Goal: Task Accomplishment & Management: Complete application form

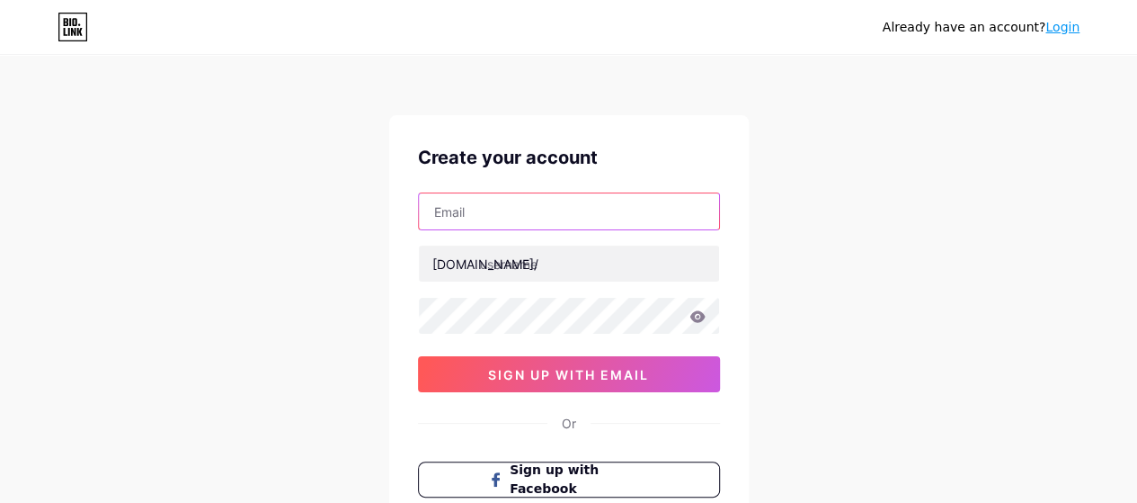
click at [458, 214] on input "text" at bounding box center [569, 211] width 300 height 36
type input "[PERSON_NAME][EMAIL_ADDRESS][DOMAIN_NAME]"
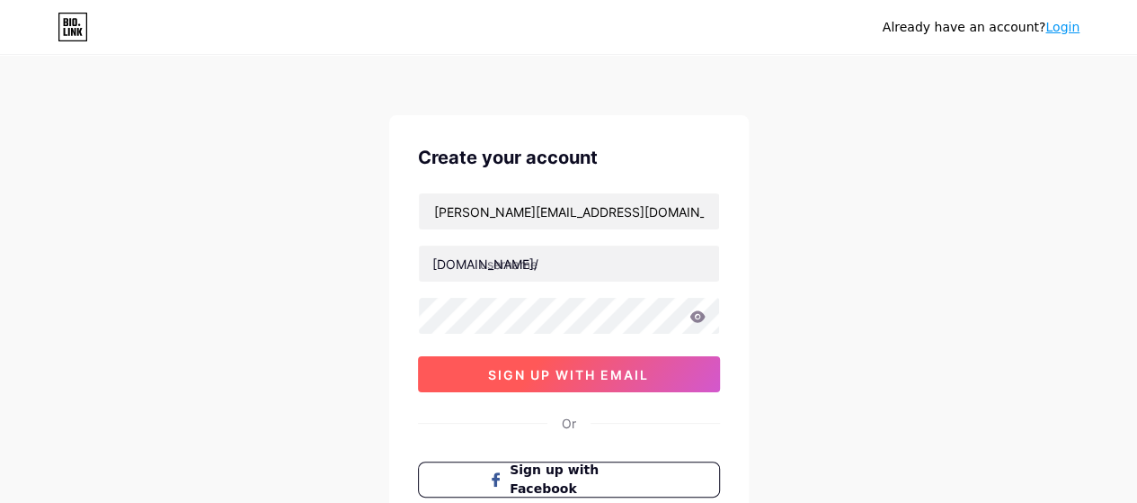
click at [568, 367] on span "sign up with email" at bounding box center [568, 374] width 161 height 15
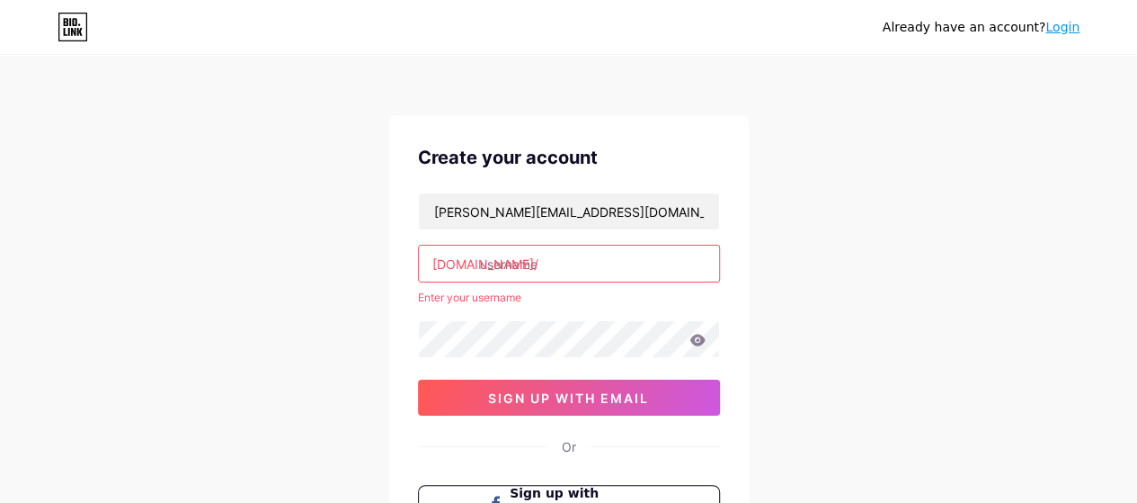
click at [541, 266] on input "text" at bounding box center [569, 263] width 300 height 36
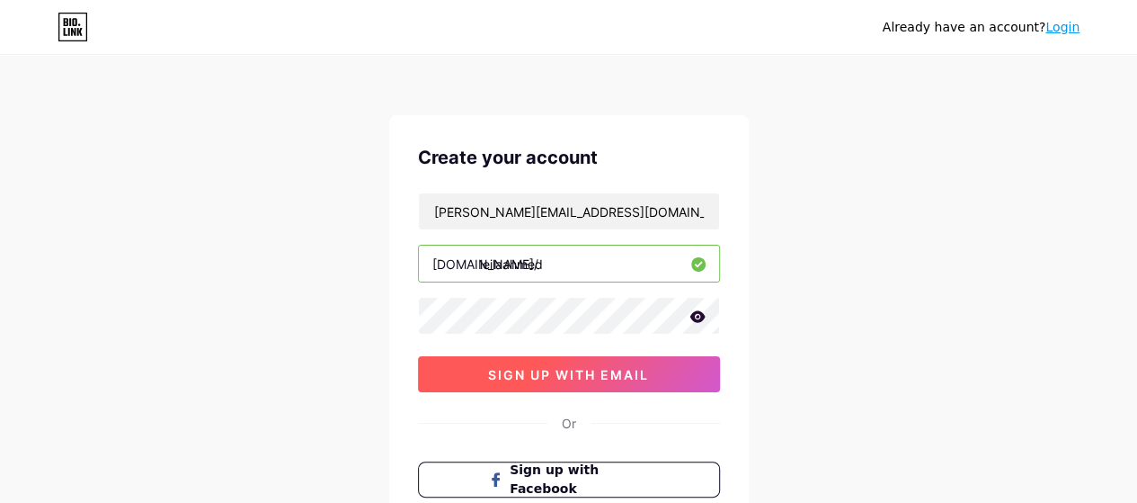
type input "leilaahmed"
click at [572, 367] on span "sign up with email" at bounding box center [568, 374] width 161 height 15
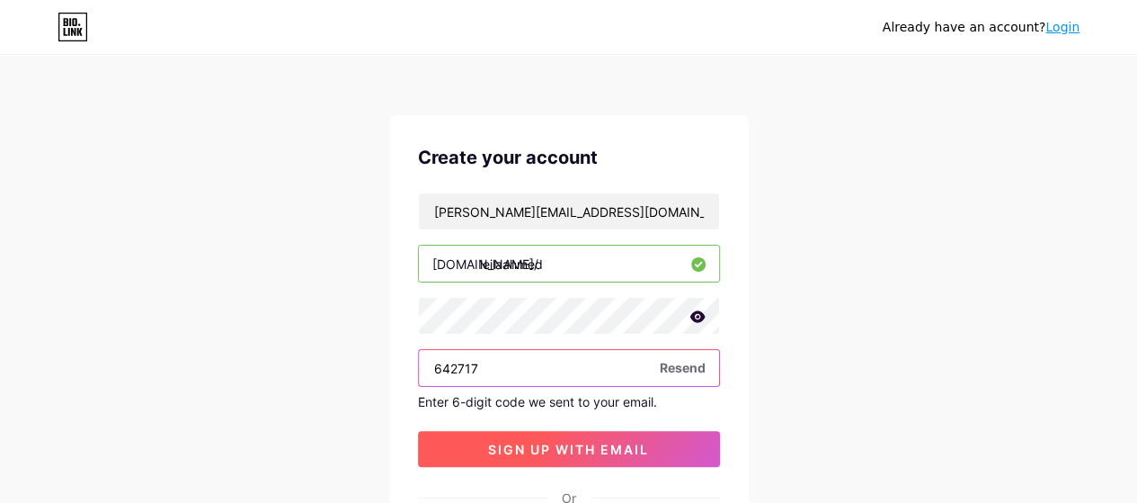
type input "642717"
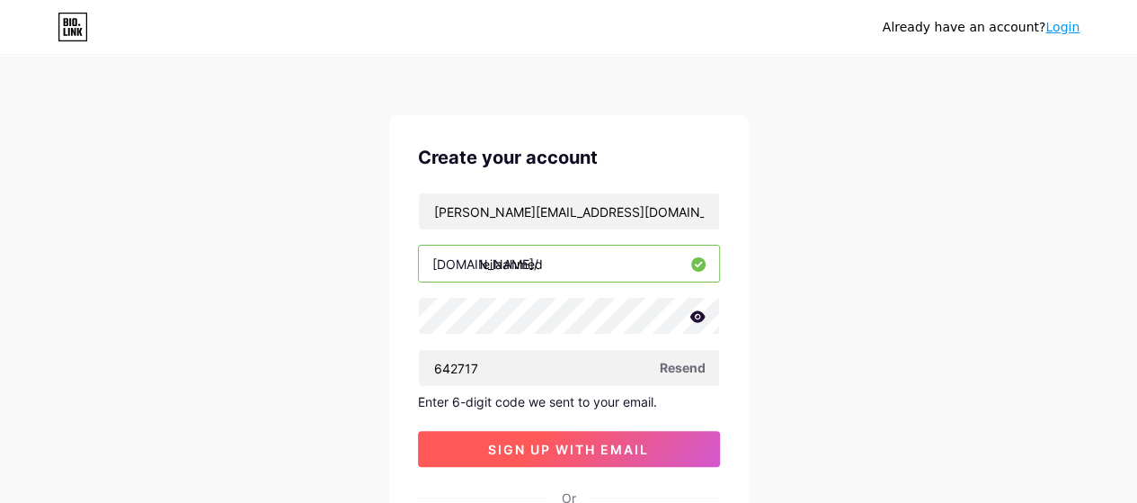
click at [602, 442] on span "sign up with email" at bounding box center [568, 449] width 161 height 15
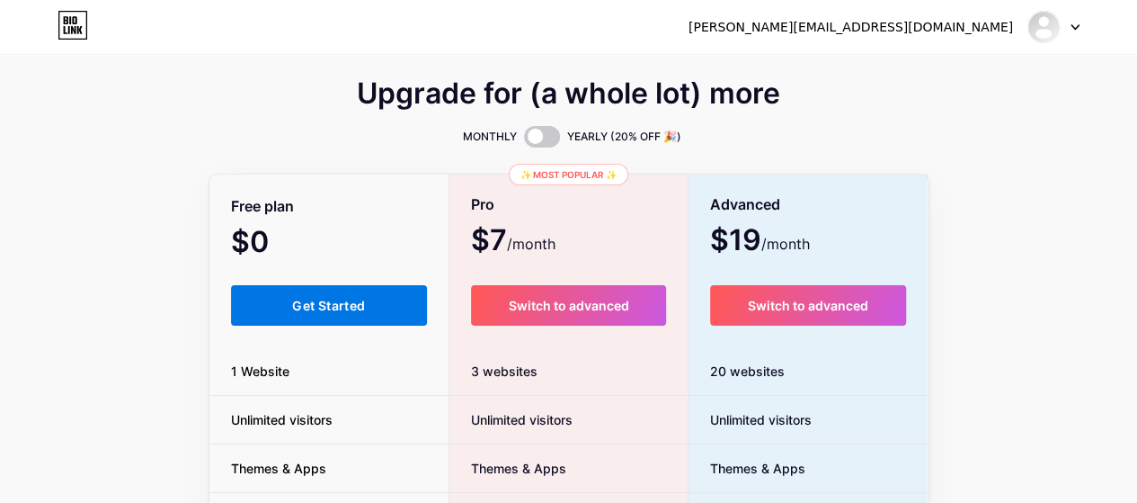
click at [325, 307] on span "Get Started" at bounding box center [328, 305] width 73 height 15
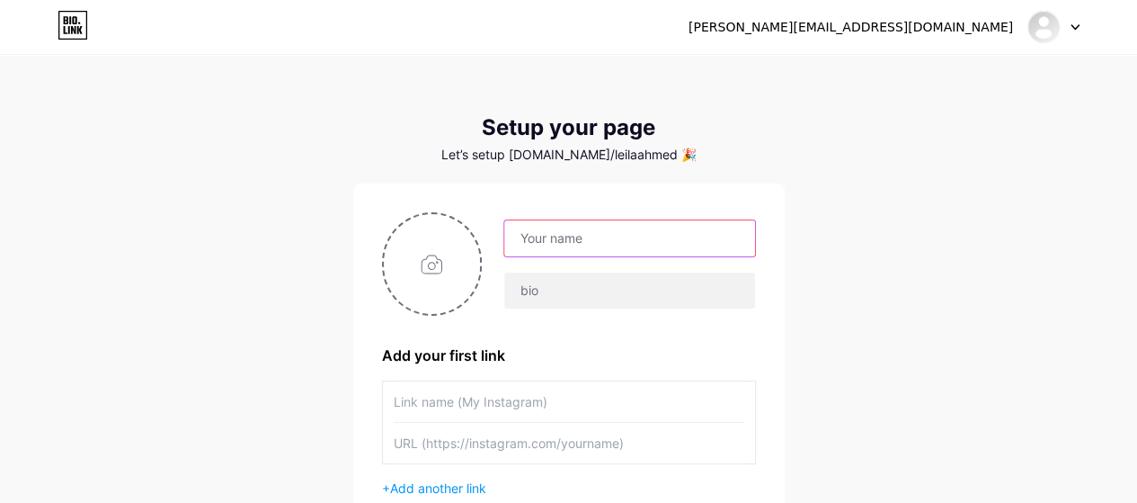
click at [545, 240] on input "text" at bounding box center [629, 238] width 250 height 36
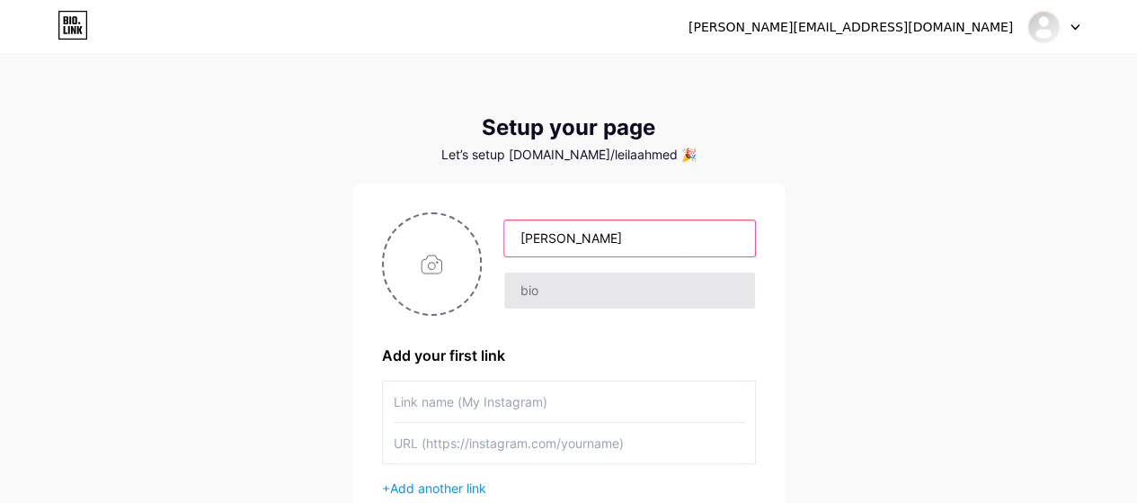
type input "[PERSON_NAME]"
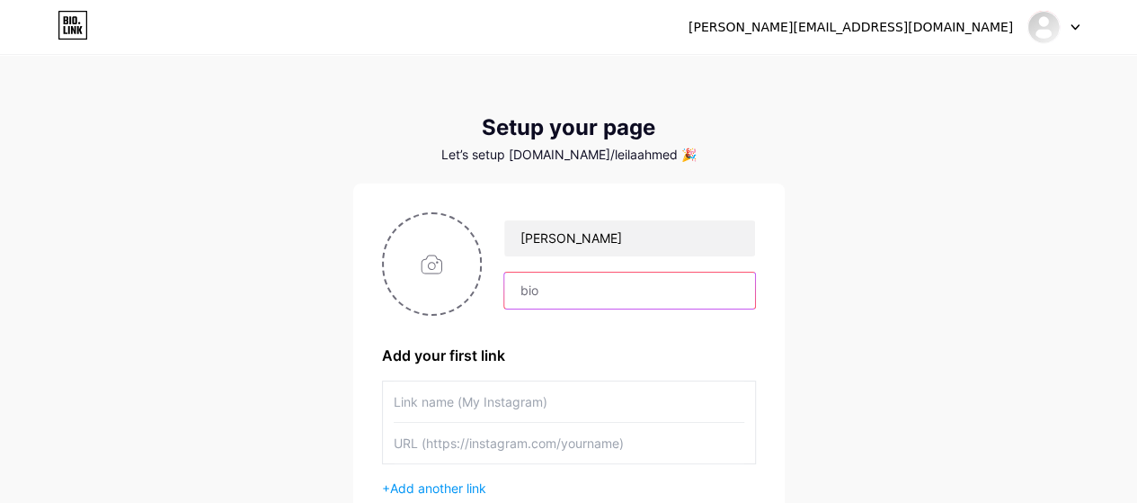
click at [547, 298] on input "text" at bounding box center [629, 290] width 250 height 36
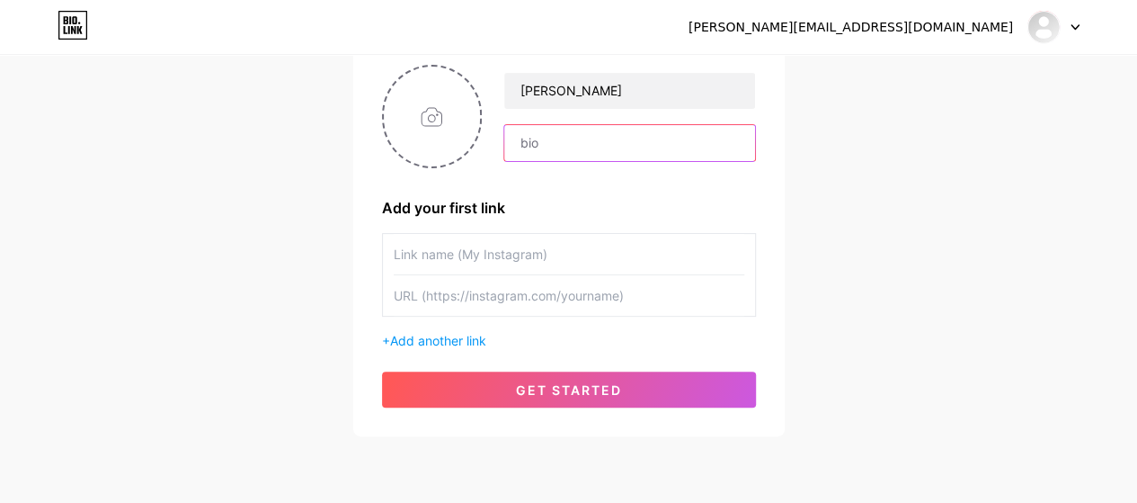
scroll to position [151, 0]
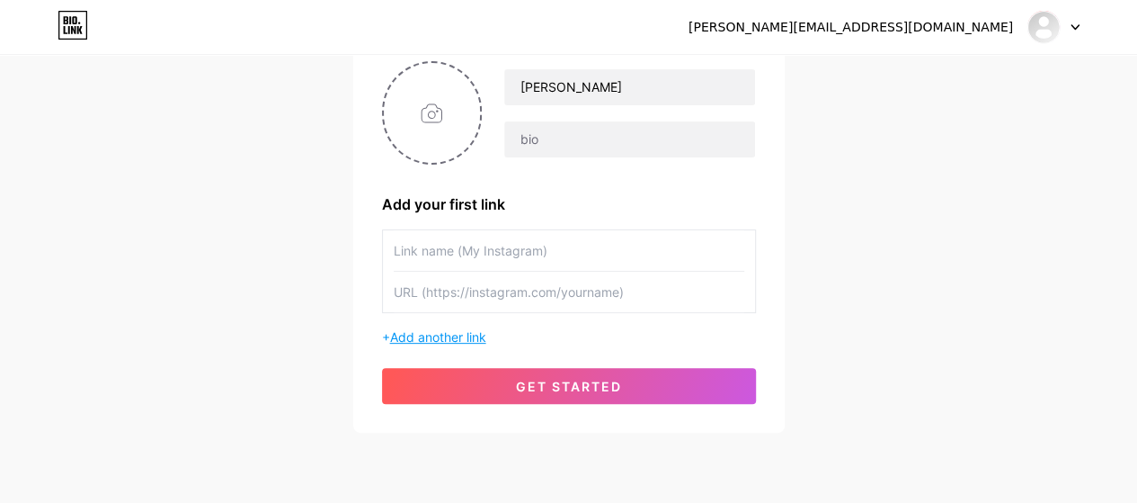
click at [473, 337] on span "Add another link" at bounding box center [438, 336] width 96 height 15
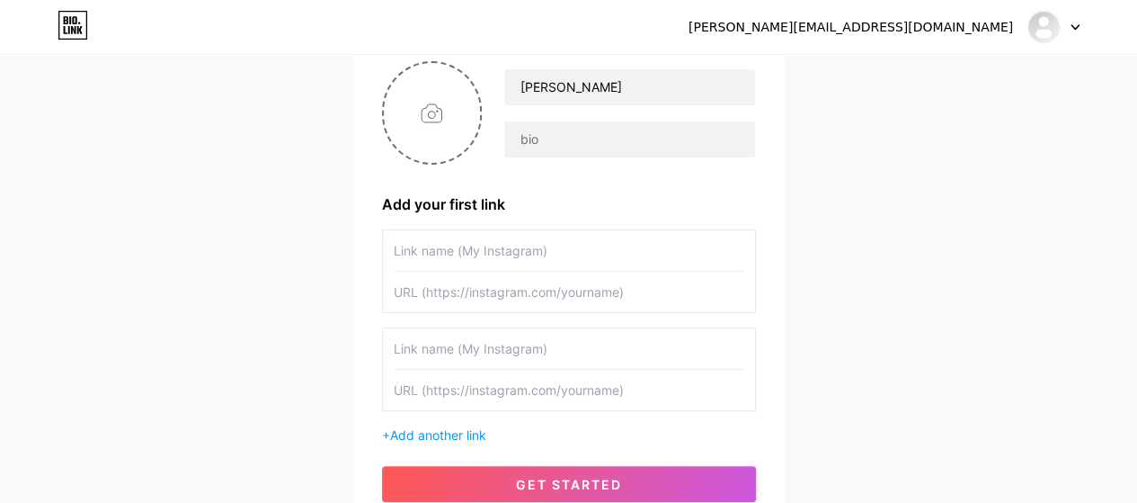
click at [448, 296] on input "text" at bounding box center [569, 292] width 351 height 40
paste input "[URL][DOMAIN_NAME]"
type input "[URL][DOMAIN_NAME]"
click at [406, 247] on input "text" at bounding box center [569, 250] width 351 height 40
type input "My Website"
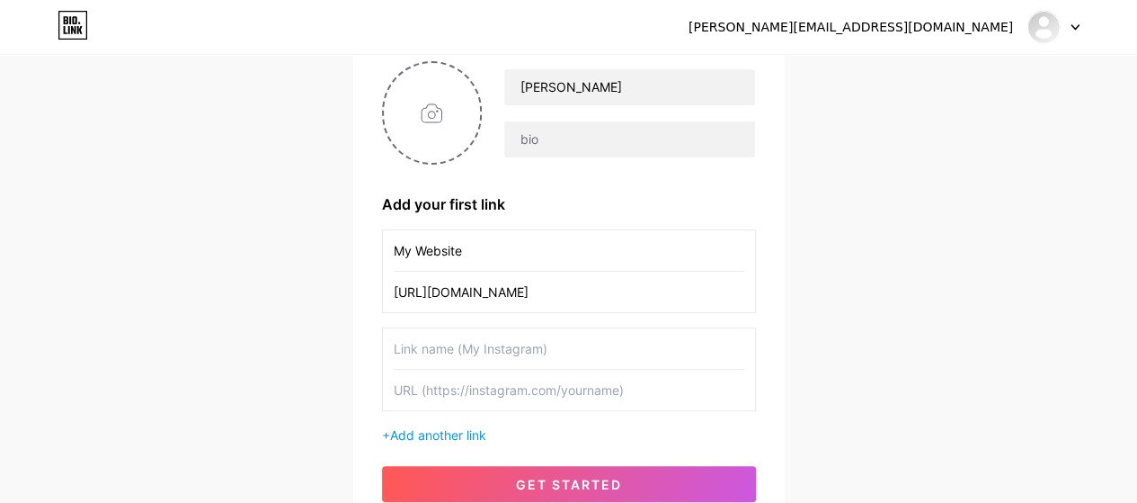
click at [416, 343] on input "text" at bounding box center [569, 348] width 351 height 40
type input "My Linkedin"
click at [434, 397] on input "text" at bounding box center [569, 390] width 351 height 40
paste input "[URL][DOMAIN_NAME]"
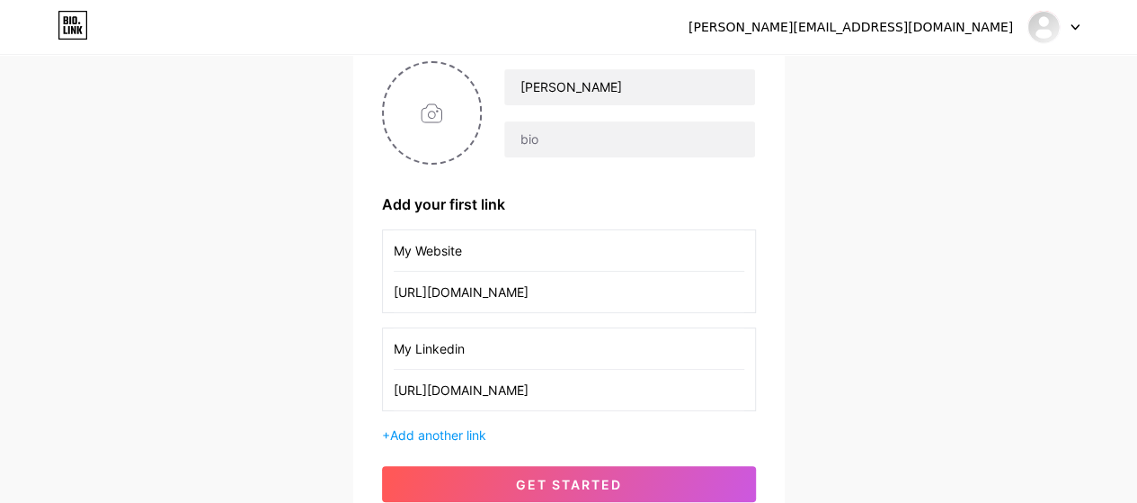
type input "[URL][DOMAIN_NAME]"
click at [577, 290] on input "[URL][DOMAIN_NAME]" at bounding box center [569, 292] width 351 height 40
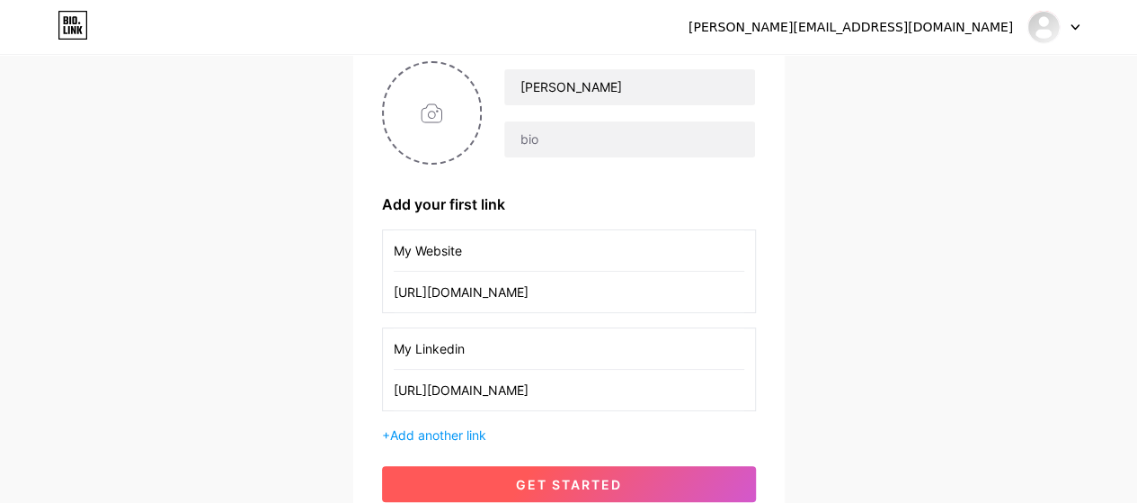
type input "[URL][DOMAIN_NAME]"
click at [570, 477] on span "get started" at bounding box center [569, 484] width 106 height 15
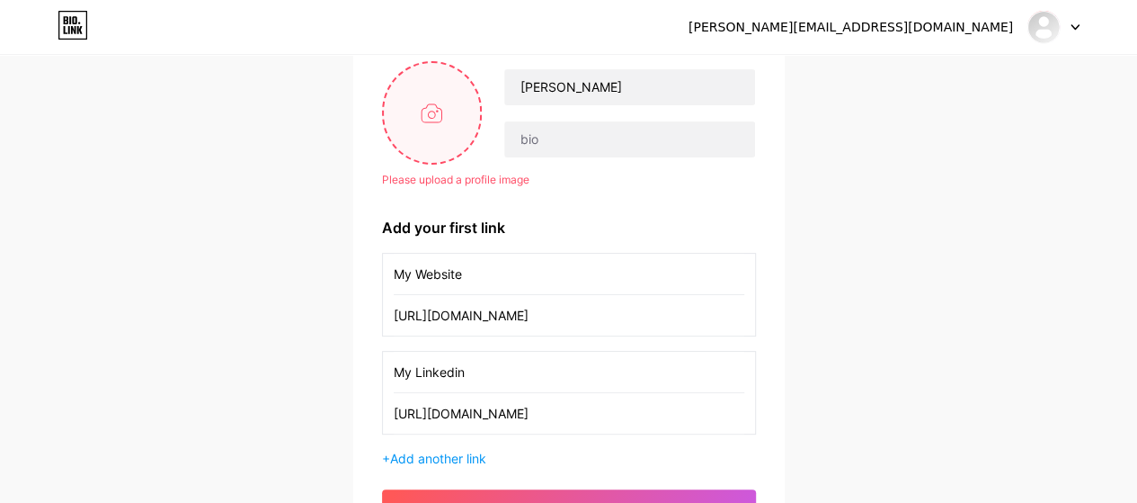
click at [430, 129] on input "file" at bounding box center [432, 113] width 97 height 100
type input "C:\fakepath\ChatGPT Image [DATE], 03_35_59 PM.png"
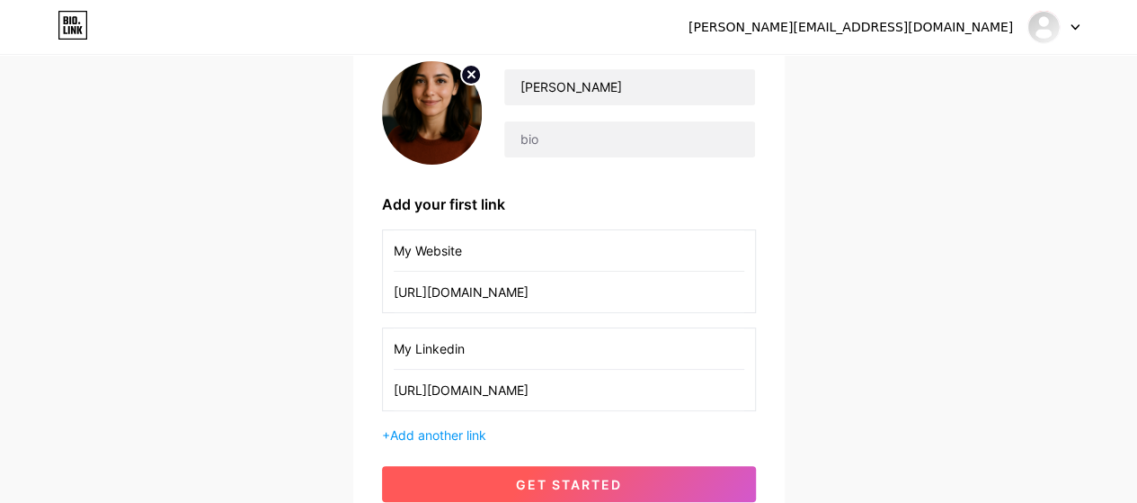
click at [564, 477] on span "get started" at bounding box center [569, 484] width 106 height 15
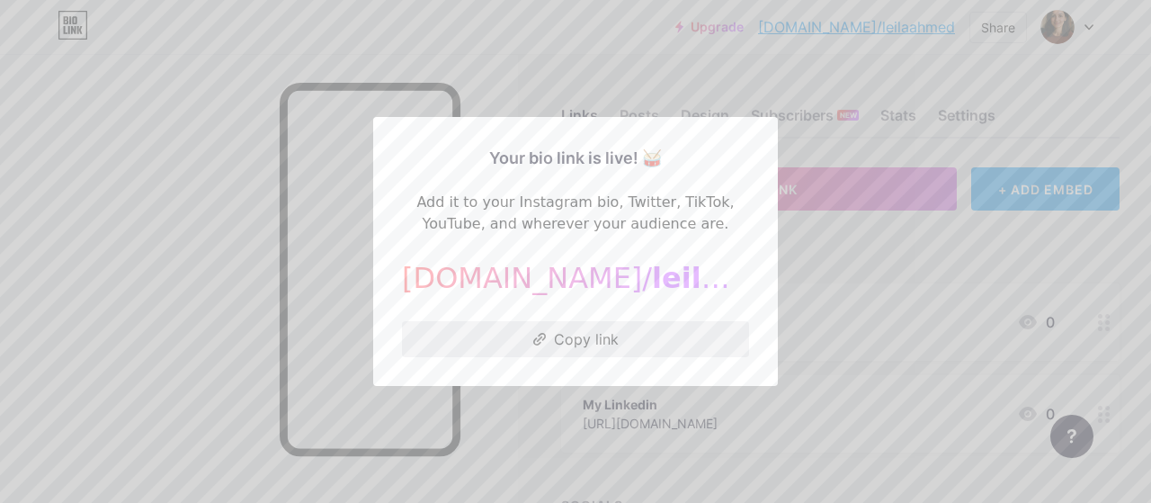
click at [576, 341] on button "Copy link" at bounding box center [575, 339] width 347 height 36
